Goal: Transaction & Acquisition: Purchase product/service

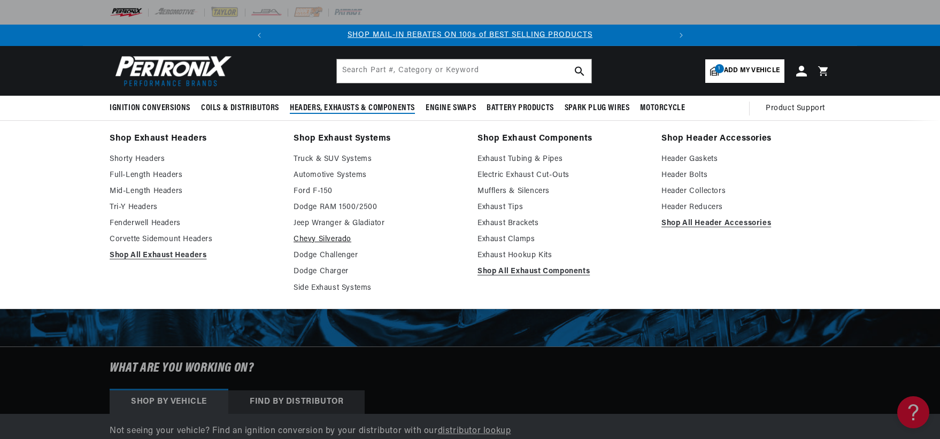
click at [311, 242] on link "Chevy Silverado" at bounding box center [378, 239] width 169 height 13
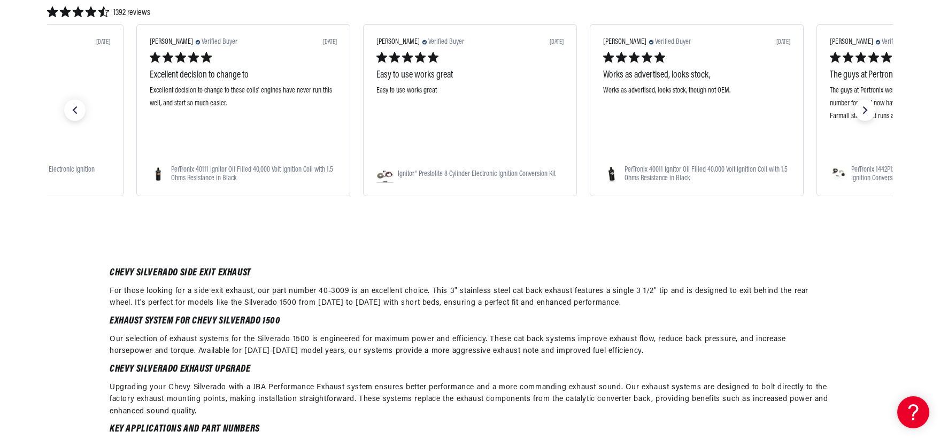
scroll to position [1016, 0]
